Goal: Register for event/course

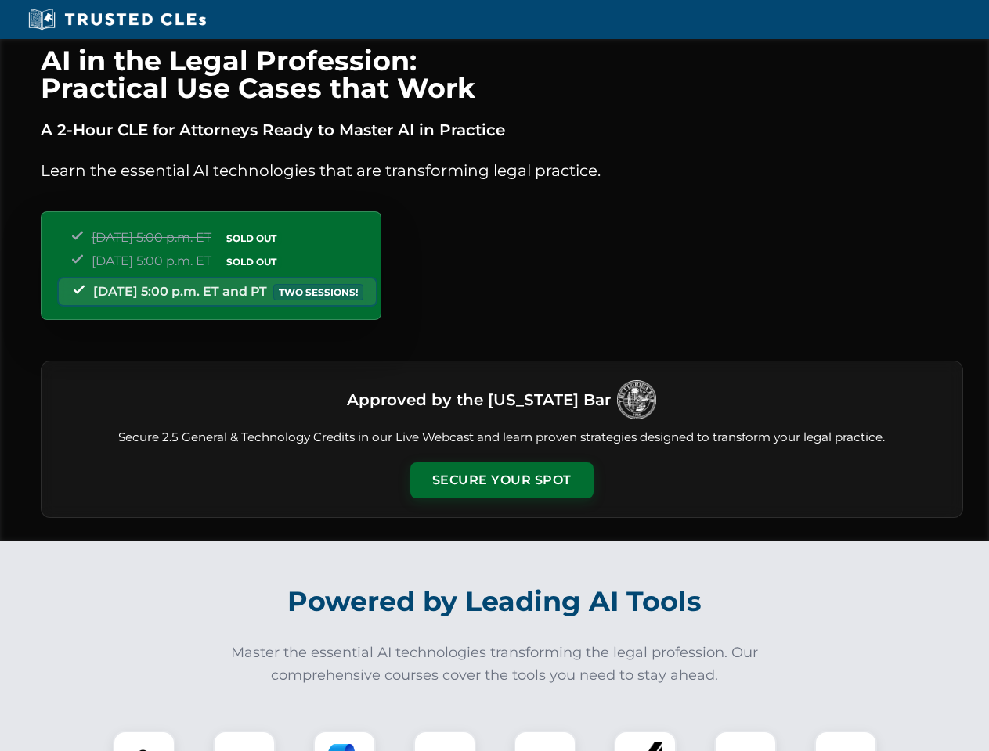
click at [501, 481] on button "Secure Your Spot" at bounding box center [501, 481] width 183 height 36
click at [144, 741] on img at bounding box center [143, 762] width 45 height 45
